Goal: Task Accomplishment & Management: Use online tool/utility

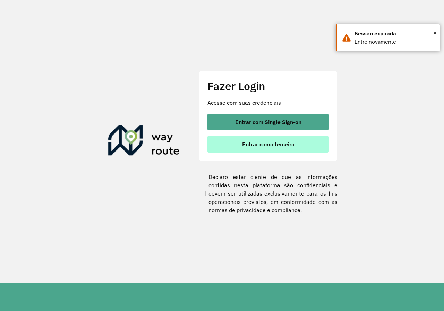
click at [253, 148] on button "Entrar como terceiro" at bounding box center [267, 144] width 121 height 17
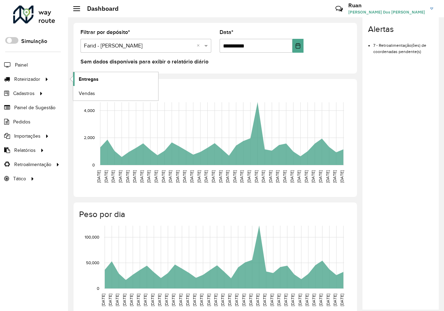
click at [95, 83] on link "Entregas" at bounding box center [115, 79] width 85 height 14
click at [113, 75] on link "Entregas" at bounding box center [115, 79] width 85 height 14
click at [90, 78] on span "Entregas" at bounding box center [89, 79] width 20 height 7
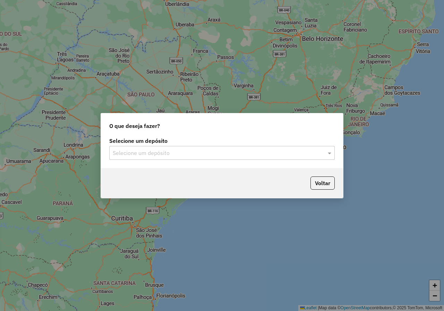
click at [291, 160] on div "Selecione um depósito Selecione um depósito" at bounding box center [222, 152] width 242 height 33
click at [294, 160] on div "Selecione um depósito" at bounding box center [222, 153] width 226 height 14
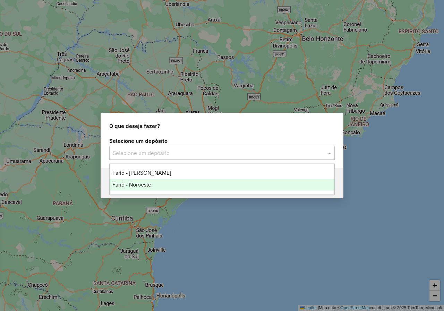
click at [176, 184] on div "Farid - Noroeste" at bounding box center [222, 185] width 225 height 12
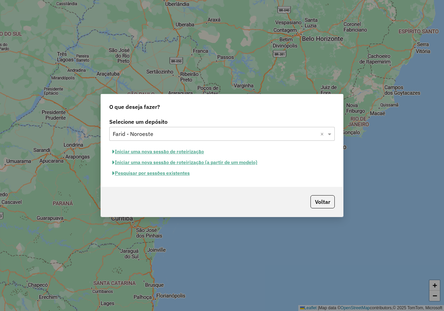
click at [179, 175] on button "Pesquisar por sessões existentes" at bounding box center [151, 173] width 84 height 11
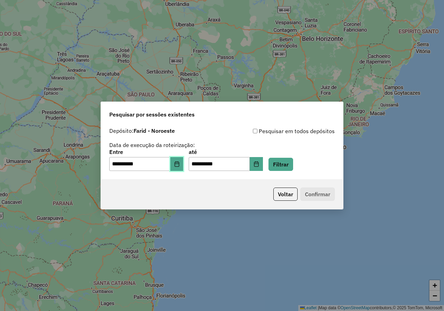
click at [180, 164] on icon "Choose Date" at bounding box center [177, 164] width 6 height 6
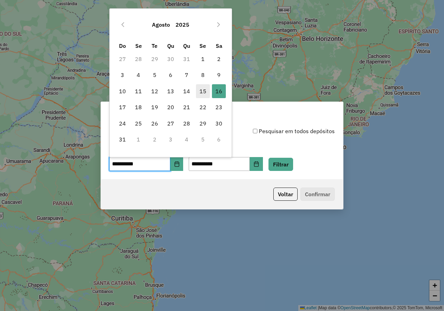
click at [203, 92] on span "15" at bounding box center [203, 91] width 14 height 14
type input "**********"
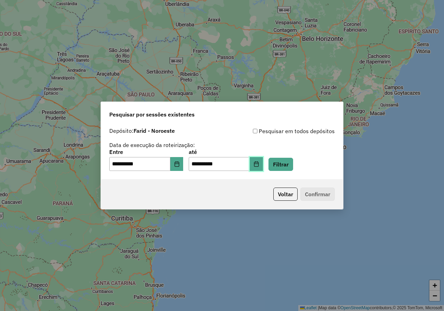
click at [259, 164] on icon "Choose Date" at bounding box center [257, 164] width 6 height 6
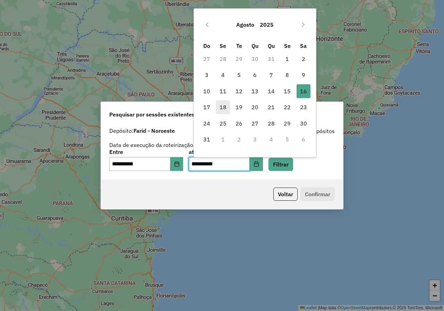
click at [224, 109] on span "18" at bounding box center [223, 107] width 14 height 14
type input "**********"
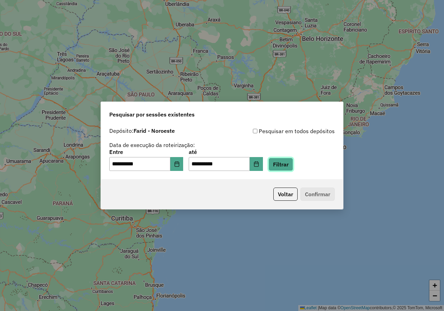
click at [293, 162] on button "Filtrar" at bounding box center [281, 164] width 25 height 13
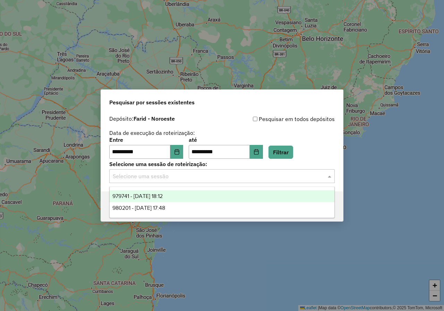
click at [217, 180] on input "text" at bounding box center [215, 176] width 205 height 8
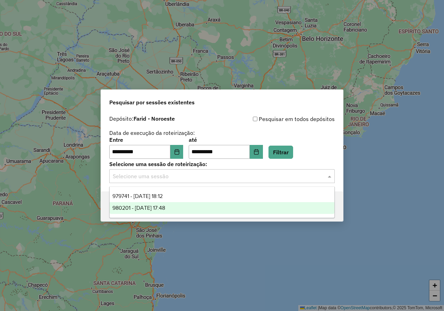
click at [182, 206] on div "980201 - 18/08/2025 17:48" at bounding box center [222, 208] width 225 height 12
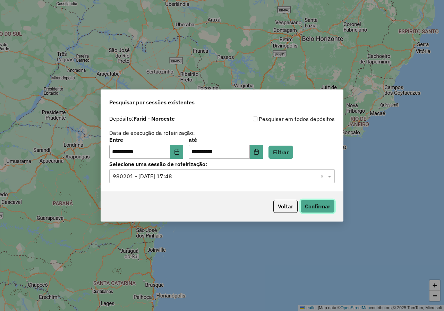
click at [332, 212] on button "Confirmar" at bounding box center [317, 206] width 34 height 13
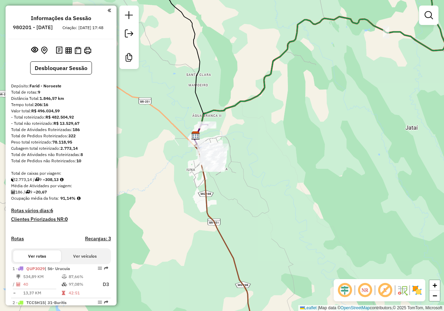
click at [234, 75] on div "Janela de atendimento Grade de atendimento Capacidade Transportadoras Veículos …" at bounding box center [222, 155] width 444 height 311
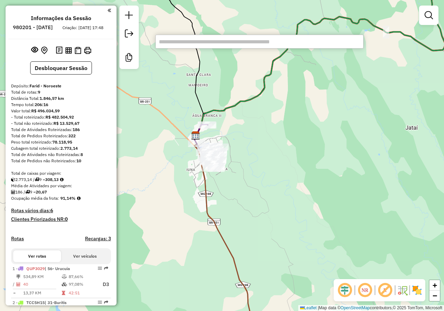
click at [244, 42] on input "text" at bounding box center [259, 42] width 208 height 14
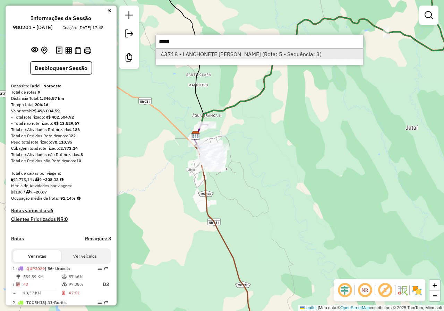
type input "*****"
click at [237, 57] on li "43718 - LANCHONETE [PERSON_NAME] (Rota: 5 - Sequência: 3)" at bounding box center [259, 54] width 207 height 10
select select "**********"
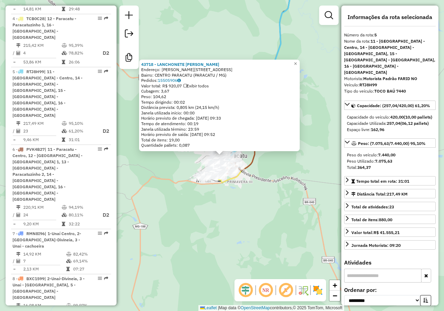
scroll to position [414, 0]
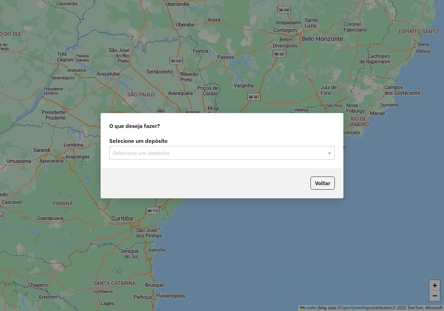
click at [250, 150] on input "text" at bounding box center [215, 153] width 205 height 8
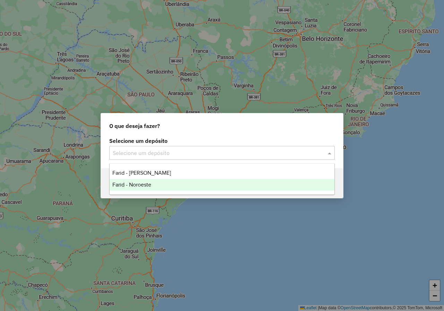
click at [161, 191] on ng-dropdown-panel "Farid - João Pinheiro Farid - Noroeste" at bounding box center [222, 179] width 226 height 32
click at [157, 186] on div "Farid - Noroeste" at bounding box center [222, 185] width 225 height 12
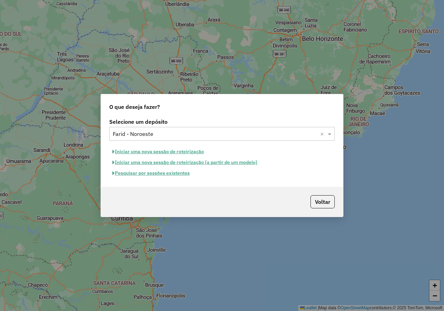
click at [175, 176] on button "Pesquisar por sessões existentes" at bounding box center [151, 173] width 84 height 11
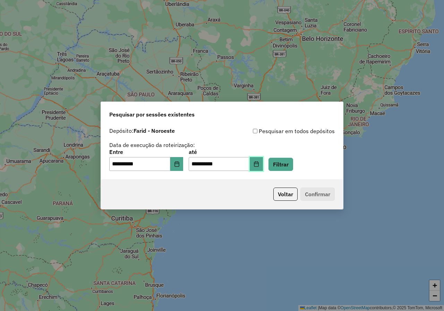
click at [258, 164] on icon "Choose Date" at bounding box center [256, 164] width 5 height 6
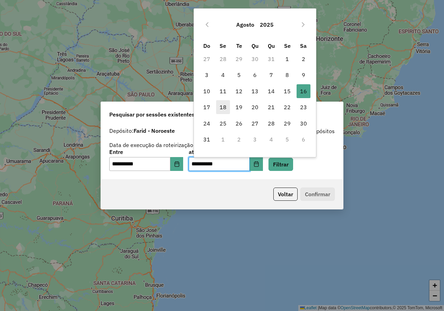
click at [223, 109] on span "18" at bounding box center [223, 107] width 14 height 14
type input "**********"
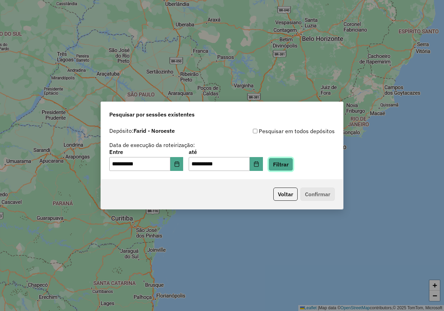
click at [289, 166] on button "Filtrar" at bounding box center [281, 164] width 25 height 13
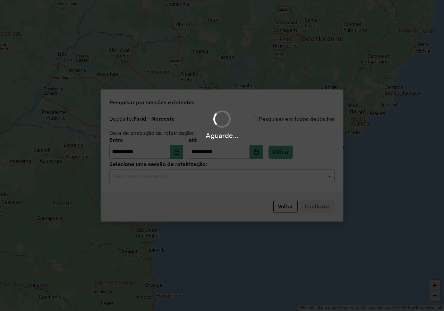
click at [169, 183] on div "**********" at bounding box center [222, 151] width 242 height 79
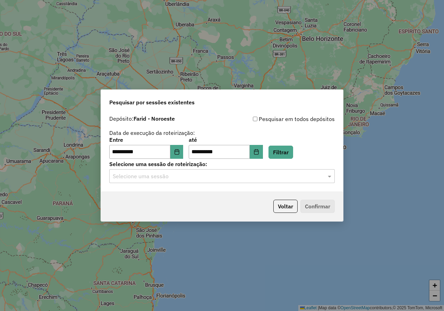
click at [160, 176] on input "text" at bounding box center [215, 176] width 205 height 8
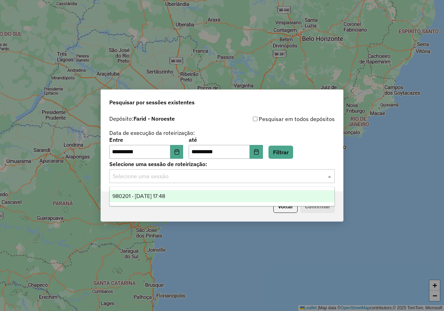
click at [160, 196] on span "980201 - 18/08/2025 17:48" at bounding box center [138, 196] width 53 height 6
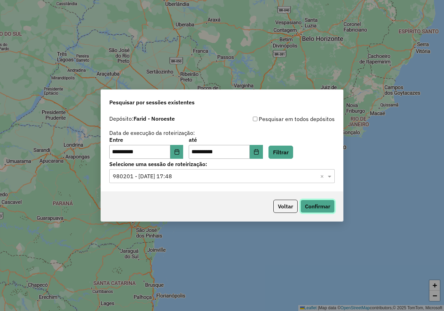
click at [317, 206] on button "Confirmar" at bounding box center [317, 206] width 34 height 13
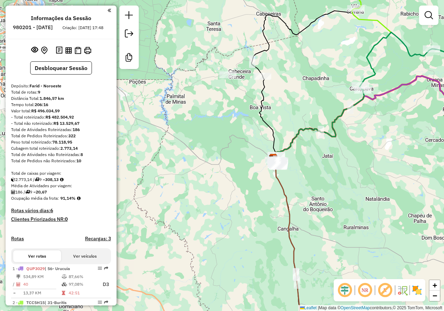
drag, startPoint x: 321, startPoint y: 239, endPoint x: 288, endPoint y: 105, distance: 138.3
click at [288, 109] on div "Janela de atendimento Grade de atendimento Capacidade Transportadoras Veículos …" at bounding box center [222, 155] width 444 height 311
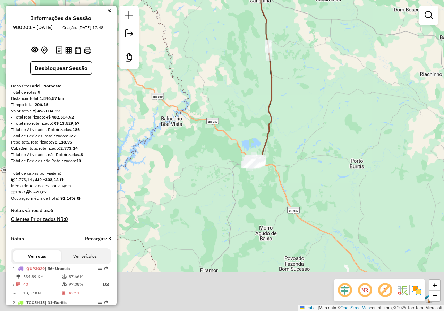
drag, startPoint x: 286, startPoint y: 149, endPoint x: 294, endPoint y: 97, distance: 51.9
click at [294, 97] on div "Janela de atendimento Grade de atendimento Capacidade Transportadoras Veículos …" at bounding box center [222, 155] width 444 height 311
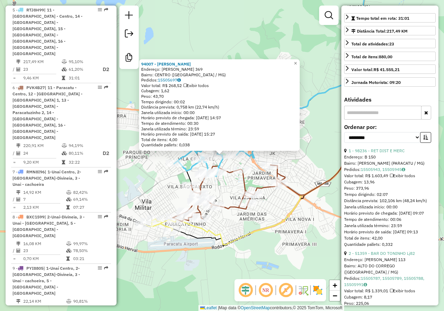
scroll to position [173, 0]
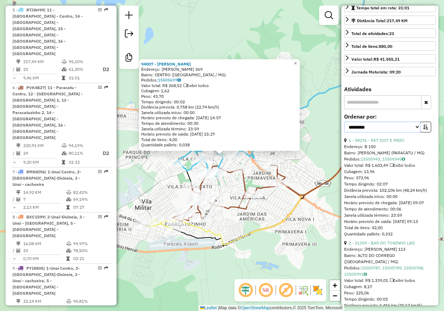
drag, startPoint x: 411, startPoint y: 127, endPoint x: 404, endPoint y: 131, distance: 7.6
click at [411, 127] on select "**********" at bounding box center [382, 127] width 76 height 11
select select "*********"
click at [344, 122] on select "**********" at bounding box center [382, 127] width 76 height 11
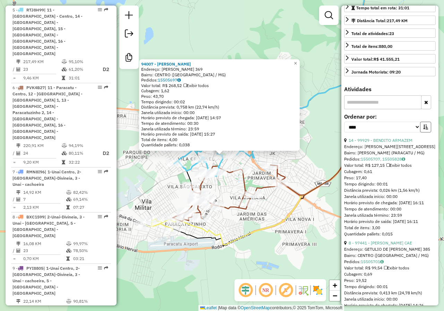
click at [425, 131] on button "button" at bounding box center [425, 127] width 11 height 11
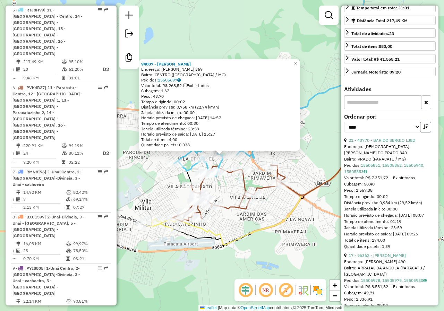
click at [424, 131] on button "button" at bounding box center [425, 127] width 11 height 11
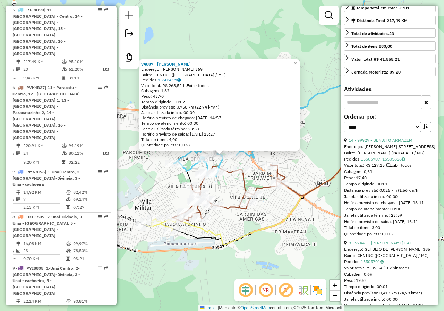
click at [424, 131] on button "button" at bounding box center [425, 127] width 11 height 11
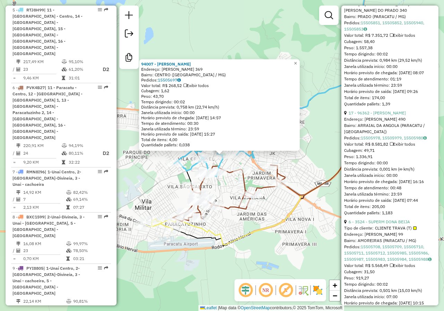
scroll to position [347, 0]
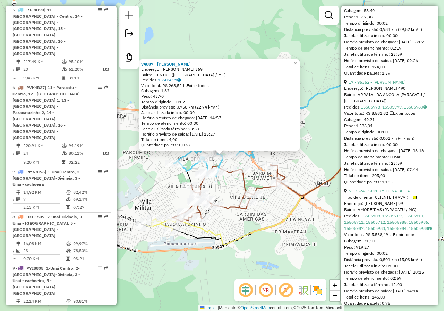
click at [385, 191] on link "6 - 3524 - SUPERM DONA BEIJA" at bounding box center [379, 190] width 61 height 5
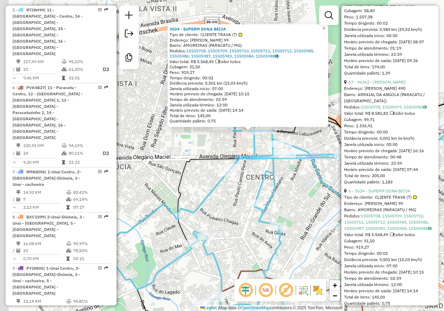
drag, startPoint x: 251, startPoint y: 207, endPoint x: 302, endPoint y: 200, distance: 51.5
click at [302, 200] on div "3524 - SUPERM DONA BEIJA Tipo de cliente: CLIENTE TRAVA (T) Endereço: JOAQUIM M…" at bounding box center [222, 155] width 444 height 311
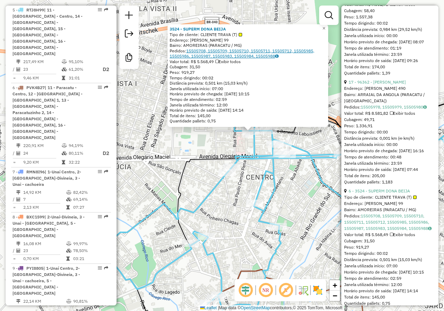
click at [215, 52] on link "15505708, 15505709, 15505710, 15505711, 15505712, 15505985, 15505986, 15505987,…" at bounding box center [242, 53] width 145 height 11
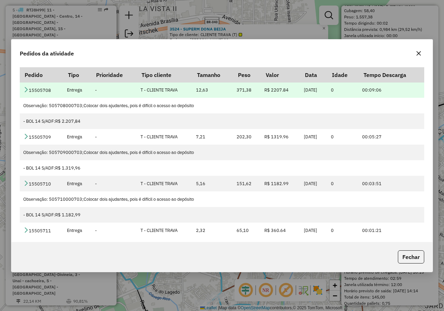
click at [26, 86] on td "15505708" at bounding box center [42, 90] width 44 height 16
click at [26, 88] on icon at bounding box center [26, 90] width 6 height 6
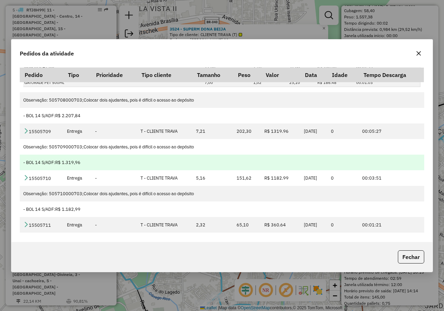
scroll to position [69, 0]
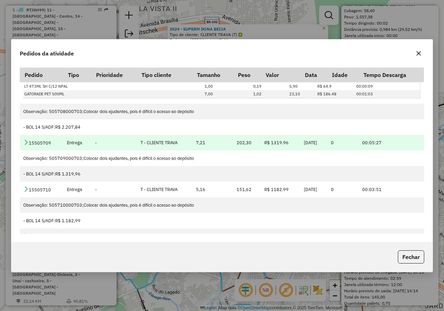
click at [25, 140] on icon at bounding box center [26, 142] width 6 height 6
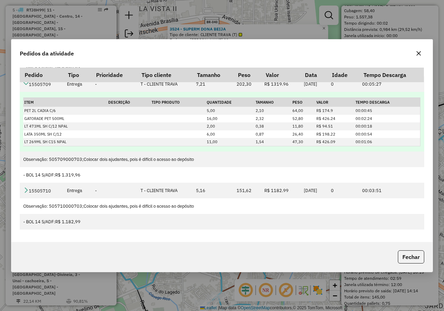
scroll to position [139, 0]
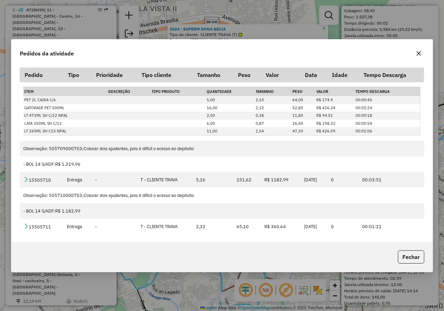
click at [417, 51] on icon "button" at bounding box center [419, 54] width 6 height 6
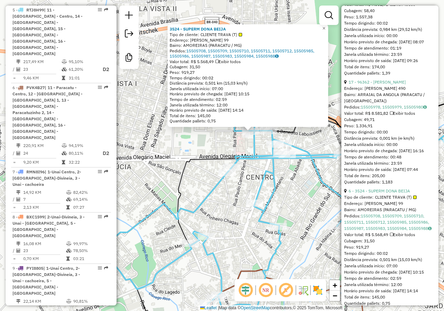
drag, startPoint x: 307, startPoint y: 186, endPoint x: 279, endPoint y: 169, distance: 33.3
click at [280, 170] on div "3524 - SUPERM DONA BEIJA Tipo de cliente: CLIENTE TRAVA (T) Endereço: JOAQUIM M…" at bounding box center [222, 155] width 444 height 311
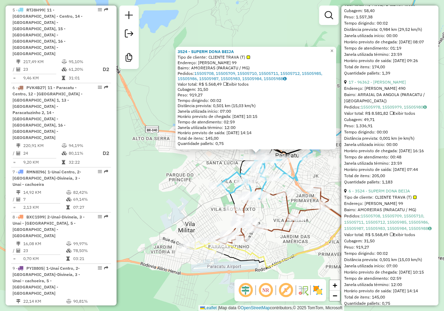
click at [314, 173] on div "3524 - SUPERM DONA BEIJA Tipo de cliente: CLIENTE TRAVA (T) Endereço: JOAQUIM M…" at bounding box center [222, 155] width 444 height 311
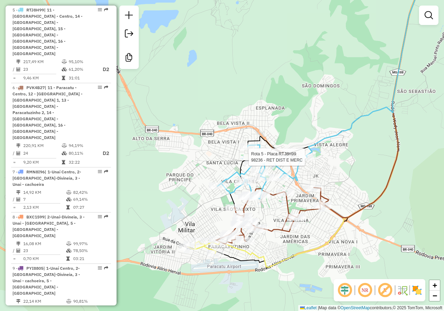
click at [307, 161] on div at bounding box center [306, 157] width 17 height 7
select select "*********"
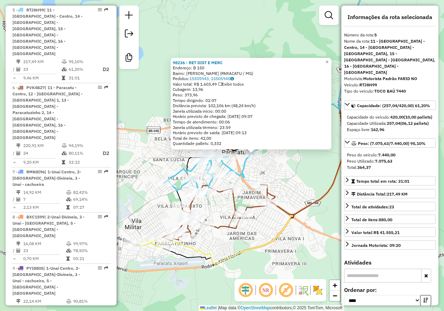
drag, startPoint x: 218, startPoint y: 175, endPoint x: 252, endPoint y: 173, distance: 33.7
click at [252, 173] on div "98236 - RET DIST E MERC Endereço: B 150 Bairro: JUSCELINO KUBITSCHEK (PARACATU …" at bounding box center [222, 155] width 444 height 311
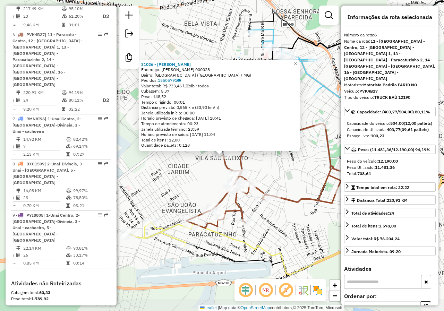
scroll to position [473, 0]
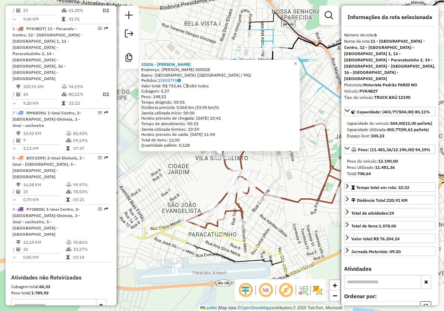
click at [224, 247] on div "31026 - GESO ALVES DA SILVA Endereço: R MARIA GARCIA DA SILVA 000028 Bairro: VI…" at bounding box center [222, 155] width 444 height 311
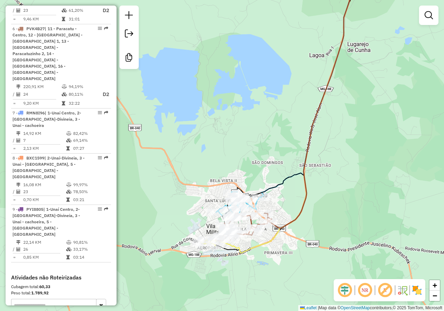
drag, startPoint x: 249, startPoint y: 258, endPoint x: 245, endPoint y: 244, distance: 14.8
click at [249, 258] on div "Janela de atendimento Grade de atendimento Capacidade Transportadoras Veículos …" at bounding box center [222, 155] width 444 height 311
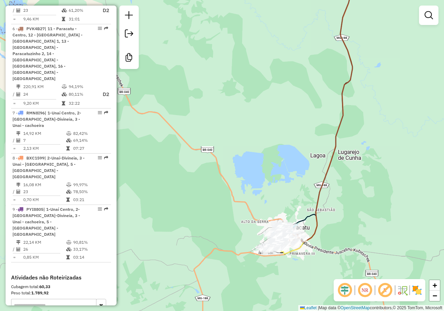
drag, startPoint x: 352, startPoint y: 222, endPoint x: 299, endPoint y: 244, distance: 56.8
click at [300, 244] on div "Janela de atendimento Grade de atendimento Capacidade Transportadoras Veículos …" at bounding box center [222, 155] width 444 height 311
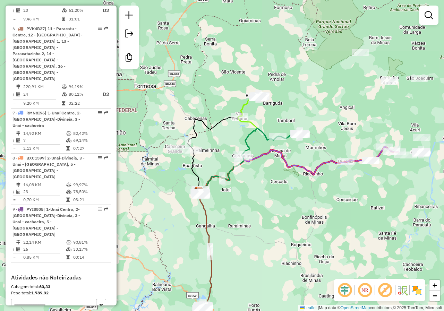
drag, startPoint x: 315, startPoint y: 168, endPoint x: 226, endPoint y: 241, distance: 115.4
click at [226, 241] on div "Janela de atendimento Grade de atendimento Capacidade Transportadoras Veículos …" at bounding box center [222, 155] width 444 height 311
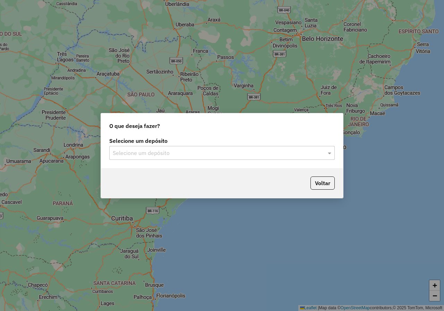
click at [178, 151] on input "text" at bounding box center [215, 153] width 205 height 8
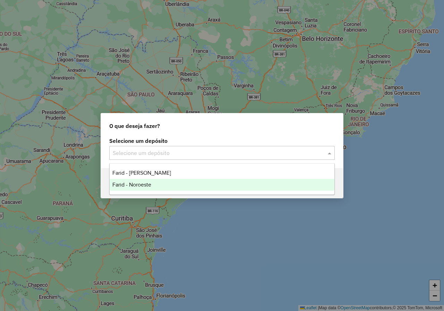
click at [161, 185] on div "Farid - Noroeste" at bounding box center [222, 185] width 225 height 12
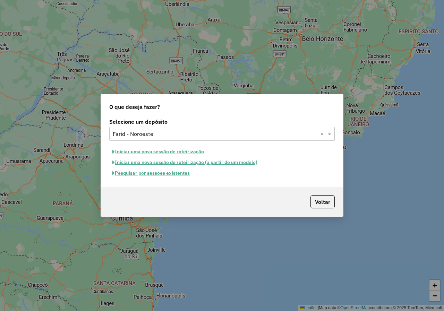
click at [185, 173] on button "Pesquisar por sessões existentes" at bounding box center [151, 173] width 84 height 11
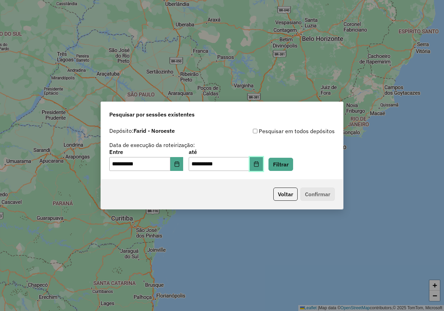
click at [259, 164] on icon "Choose Date" at bounding box center [257, 164] width 6 height 6
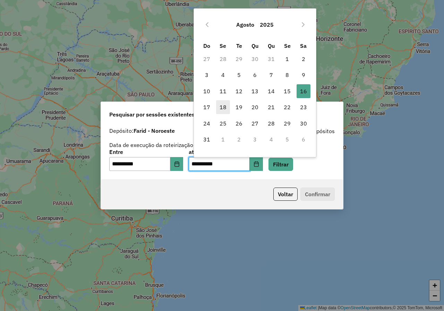
click at [226, 107] on span "18" at bounding box center [223, 107] width 14 height 14
type input "**********"
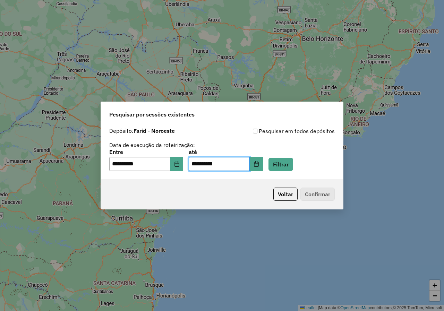
click at [183, 201] on div "Voltar Confirmar" at bounding box center [222, 194] width 242 height 30
click at [293, 164] on button "Filtrar" at bounding box center [281, 164] width 25 height 13
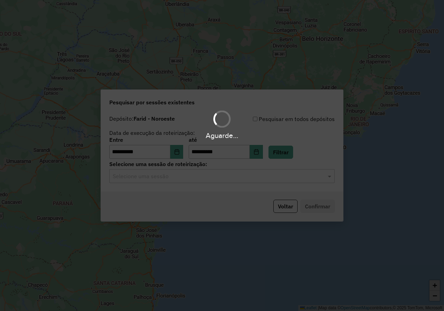
click at [216, 176] on input "text" at bounding box center [215, 176] width 205 height 8
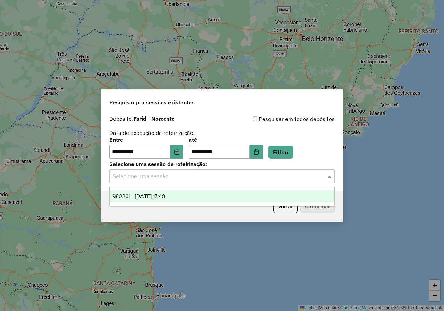
click at [185, 200] on div "980201 - [DATE] 17:48" at bounding box center [222, 196] width 225 height 12
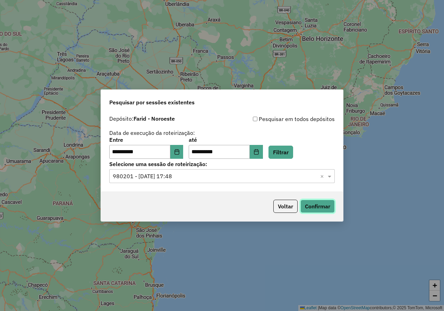
click at [328, 212] on button "Confirmar" at bounding box center [317, 206] width 34 height 13
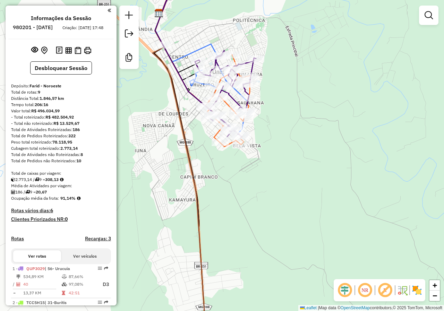
click at [314, 87] on div "Janela de atendimento Grade de atendimento Capacidade Transportadoras Veículos …" at bounding box center [222, 155] width 444 height 311
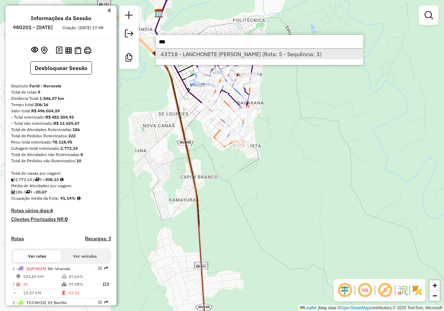
type input "***"
click at [296, 55] on li "43718 - LANCHONETE [PERSON_NAME] (Rota: 5 - Sequência: 3)" at bounding box center [259, 54] width 207 height 10
select select "**********"
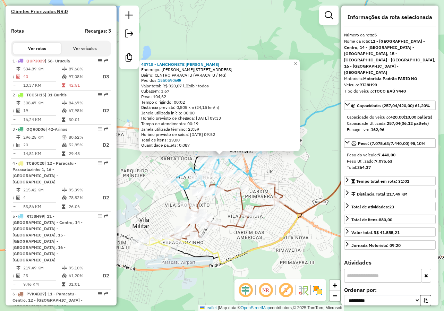
scroll to position [414, 0]
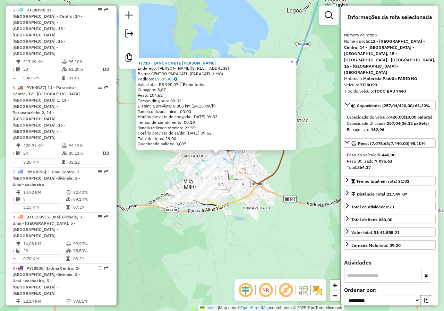
click at [250, 226] on div "43718 - LANCHONETE [PERSON_NAME] Endereço: [STREET_ADDRESS][PERSON_NAME]: CENTR…" at bounding box center [222, 155] width 444 height 311
